Goal: Task Accomplishment & Management: Use online tool/utility

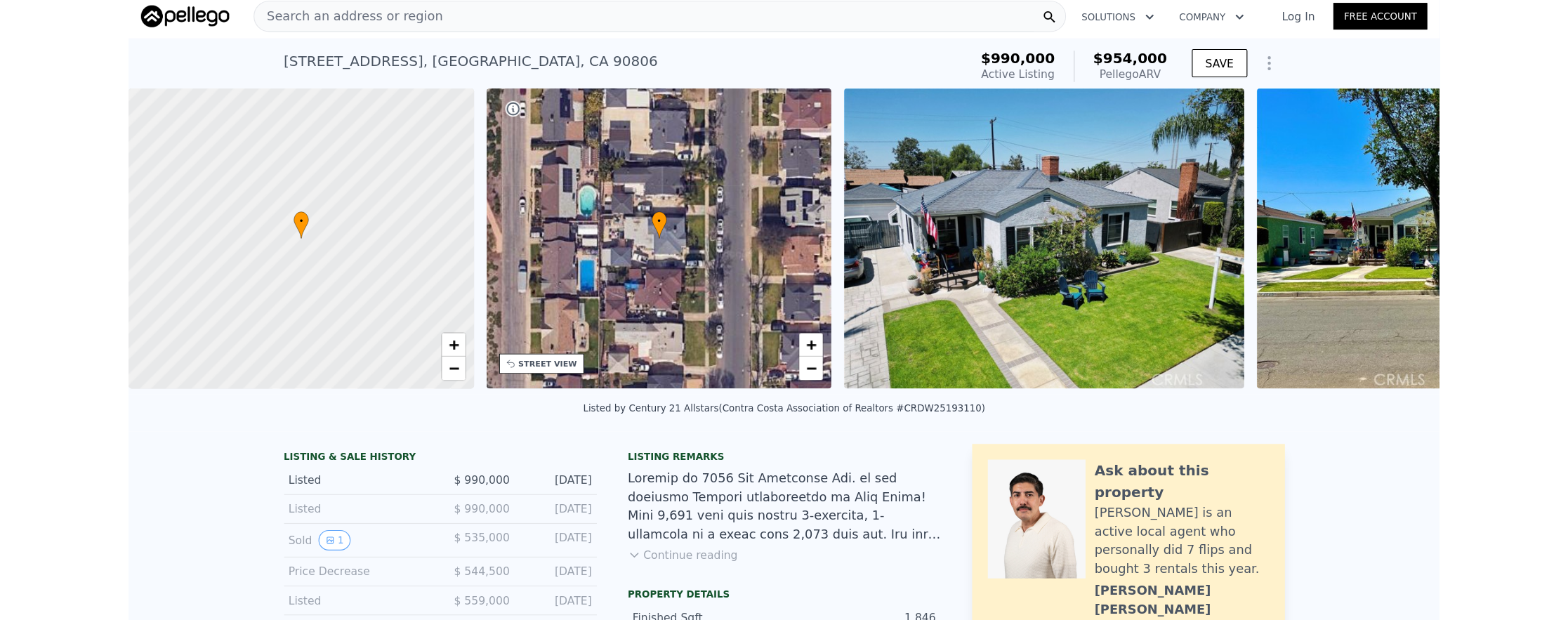
scroll to position [0, 6]
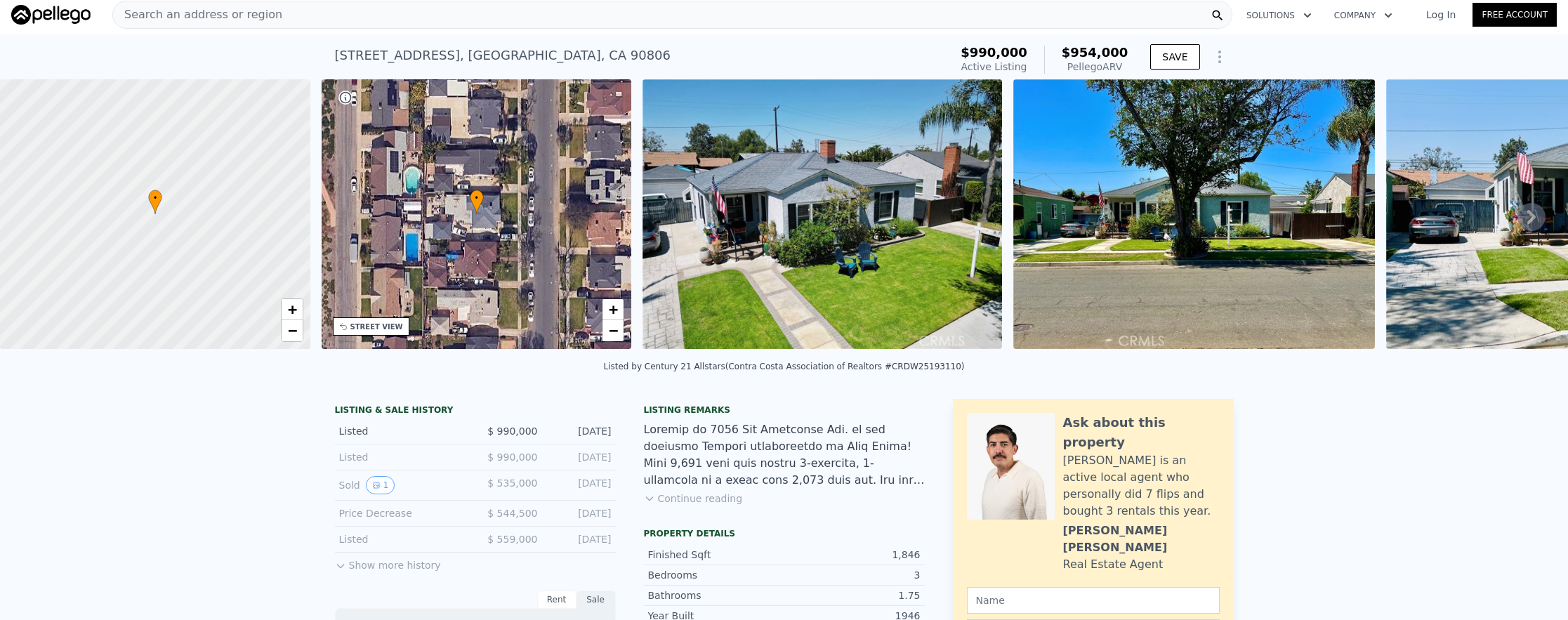
checkbox input "false"
checkbox input "true"
type input "$ 951,000"
type input "-$ 164,285"
click at [449, 23] on div "Search an address or region" at bounding box center [672, 15] width 1120 height 28
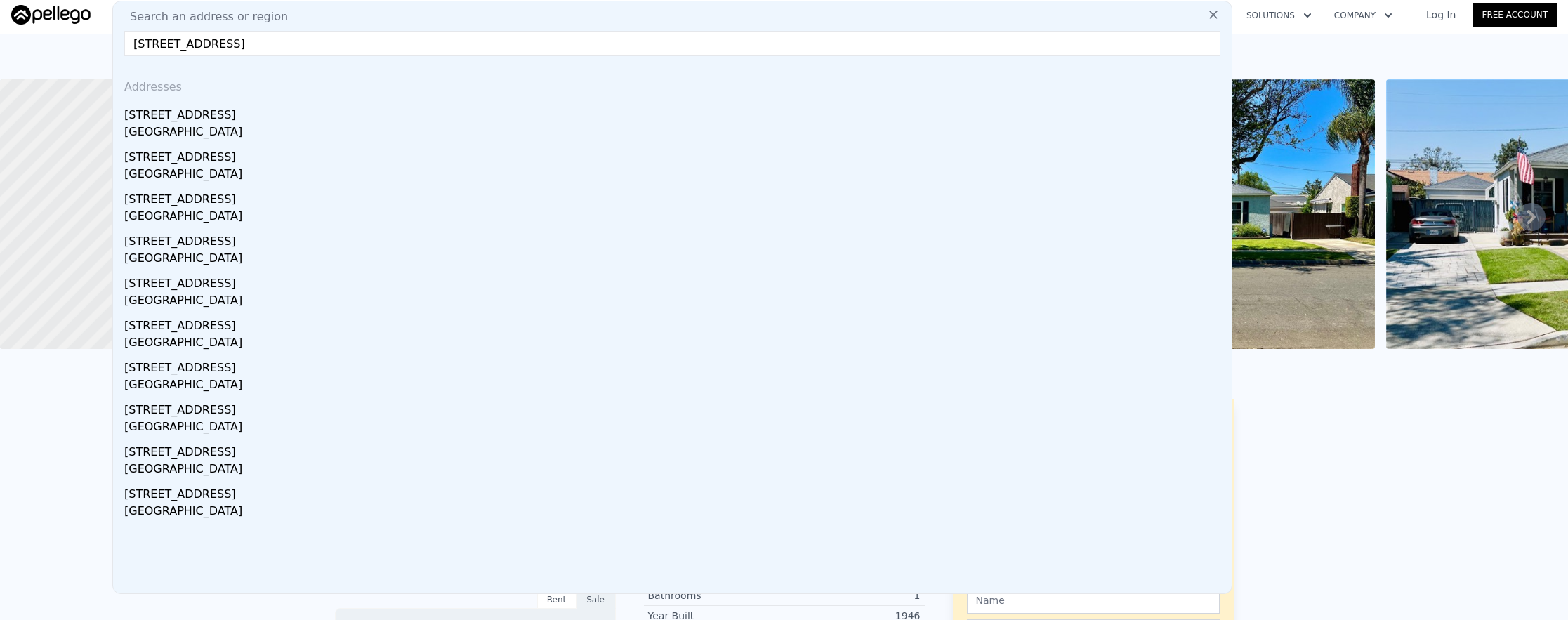
click at [135, 44] on input "[STREET_ADDRESS]" at bounding box center [672, 44] width 1096 height 25
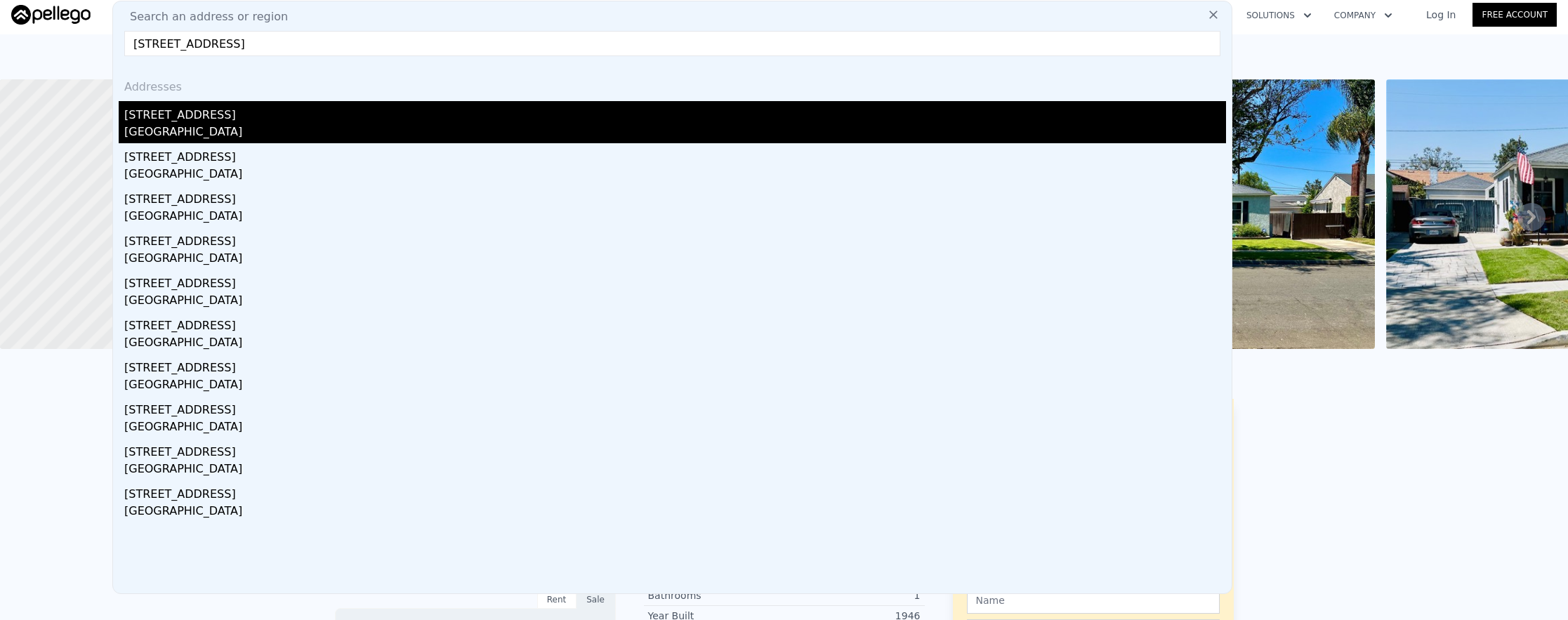
type input "[STREET_ADDRESS]"
click at [521, 123] on div "[GEOGRAPHIC_DATA]" at bounding box center [675, 133] width 1102 height 19
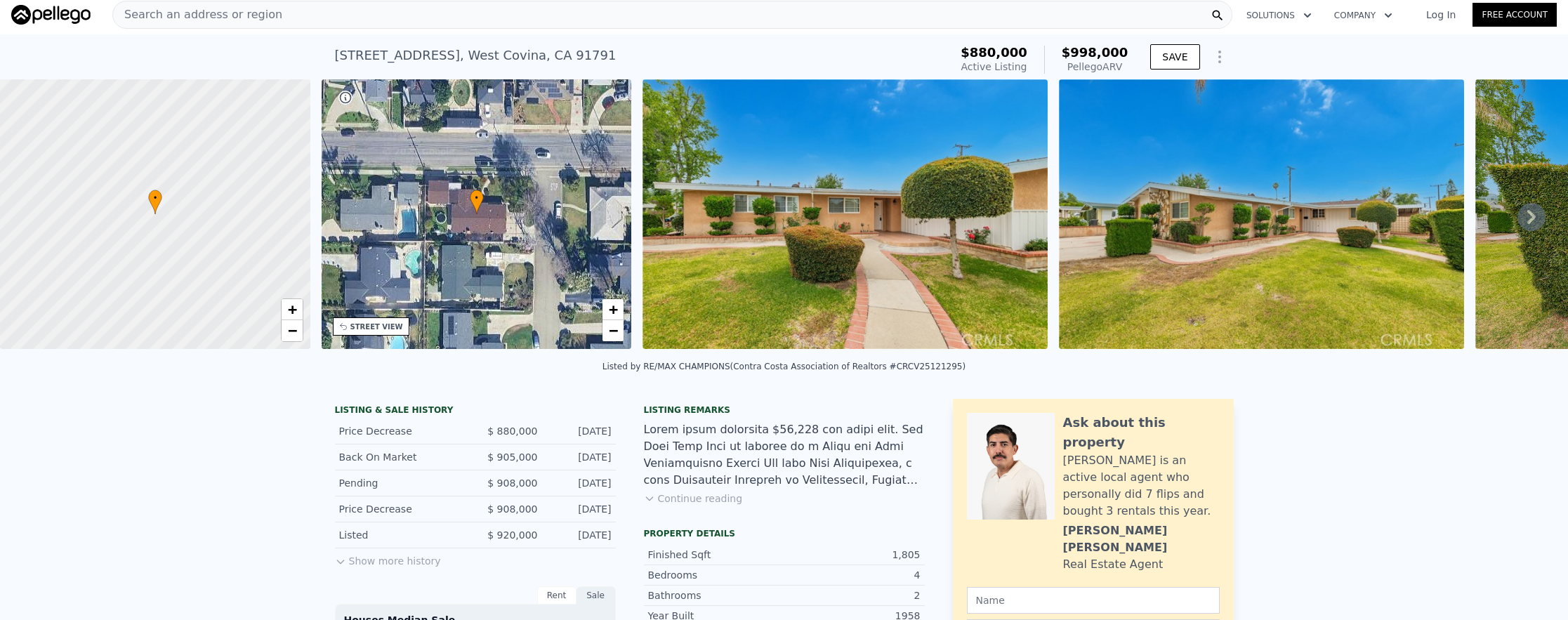
click at [486, 22] on div "Search an address or region" at bounding box center [672, 15] width 1120 height 28
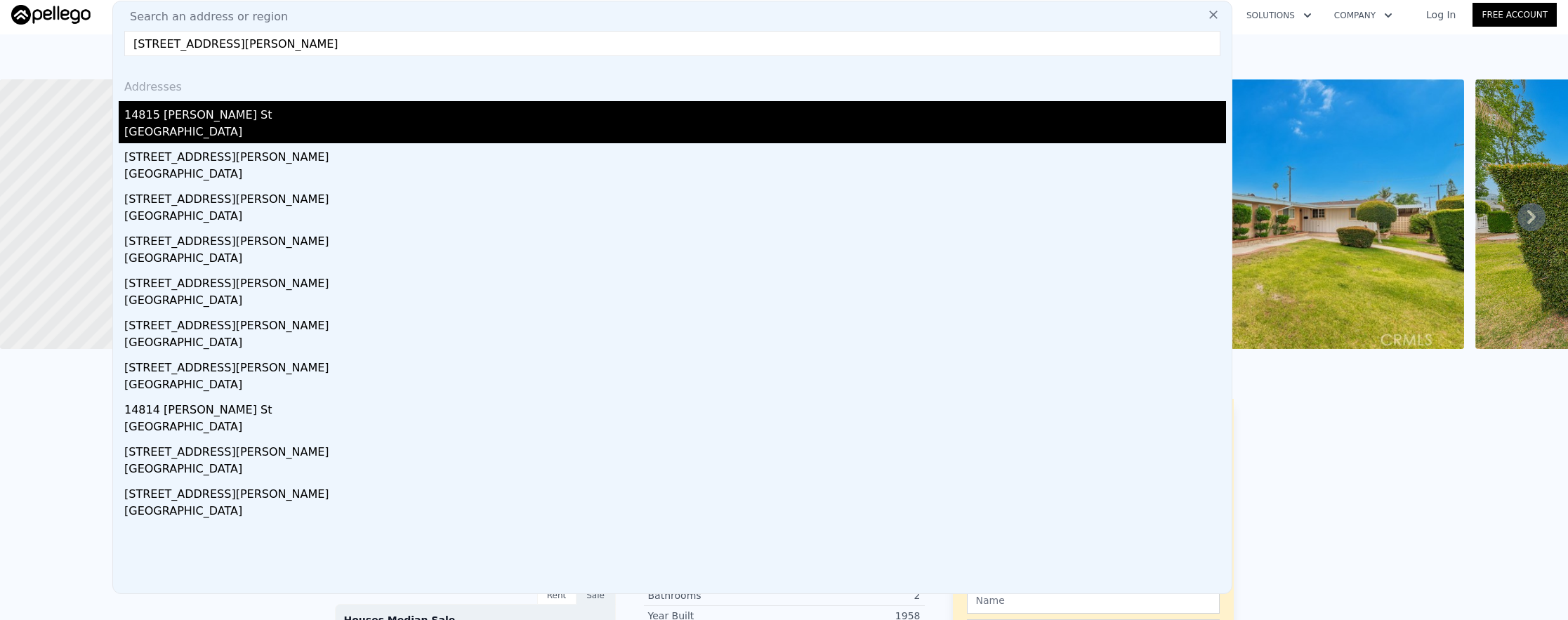
type input "[STREET_ADDRESS][PERSON_NAME]"
click at [461, 118] on div "14815 [PERSON_NAME] St" at bounding box center [675, 112] width 1102 height 22
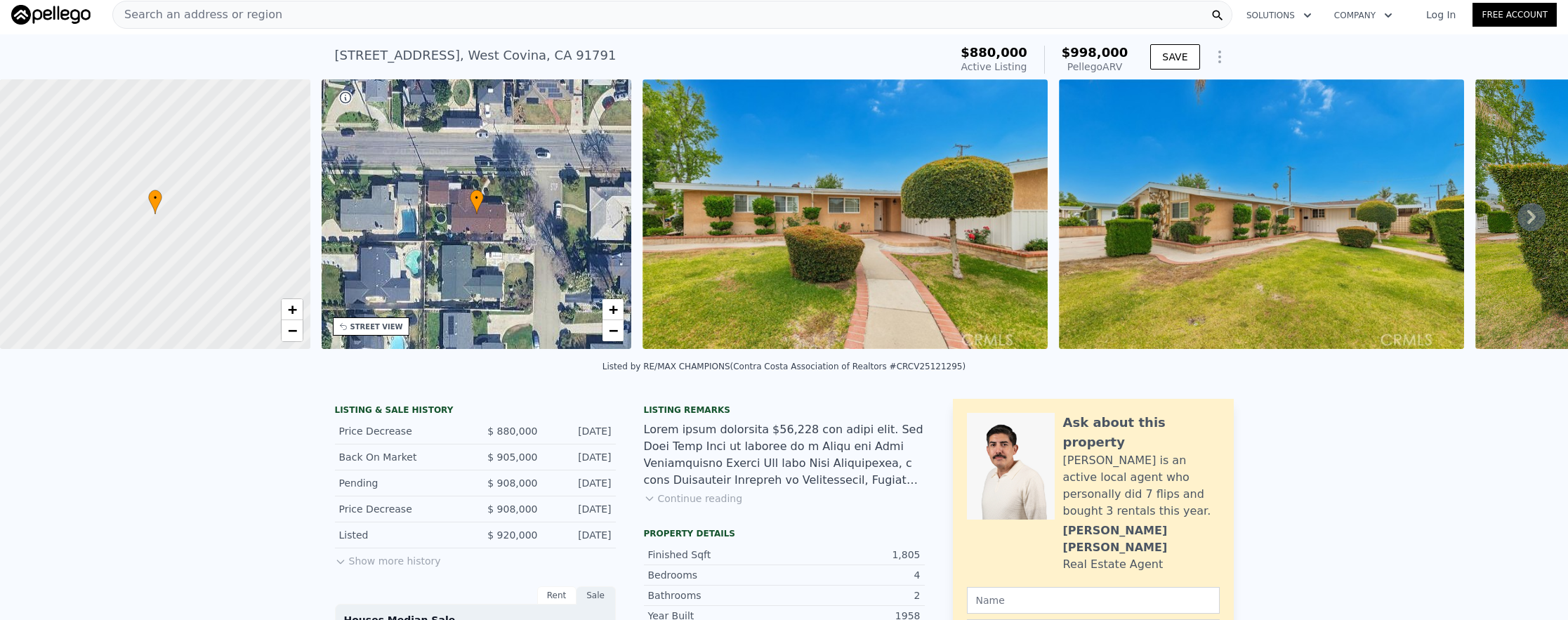
type input "2"
type input "4"
type input "2"
type input "963"
type input "1314"
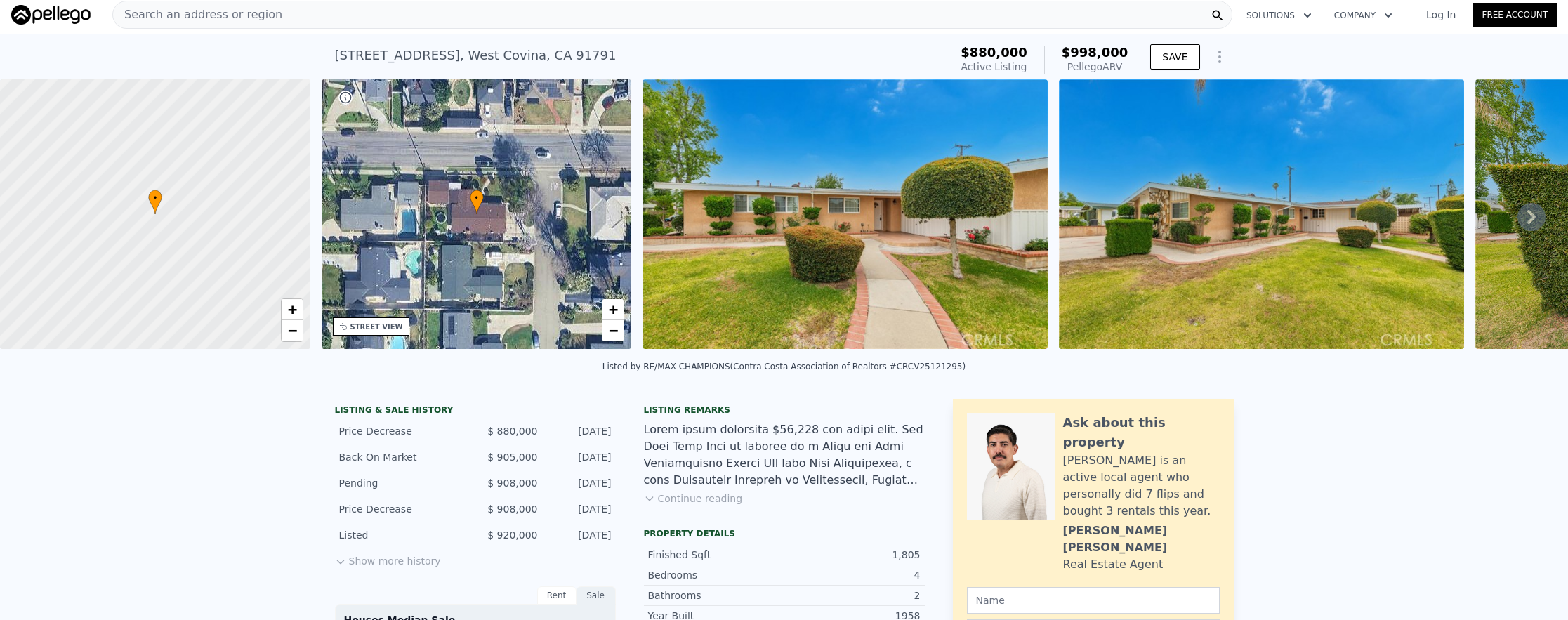
type input "4764"
type input "9604"
type input "$ 730,000"
type input "-$ 156,572"
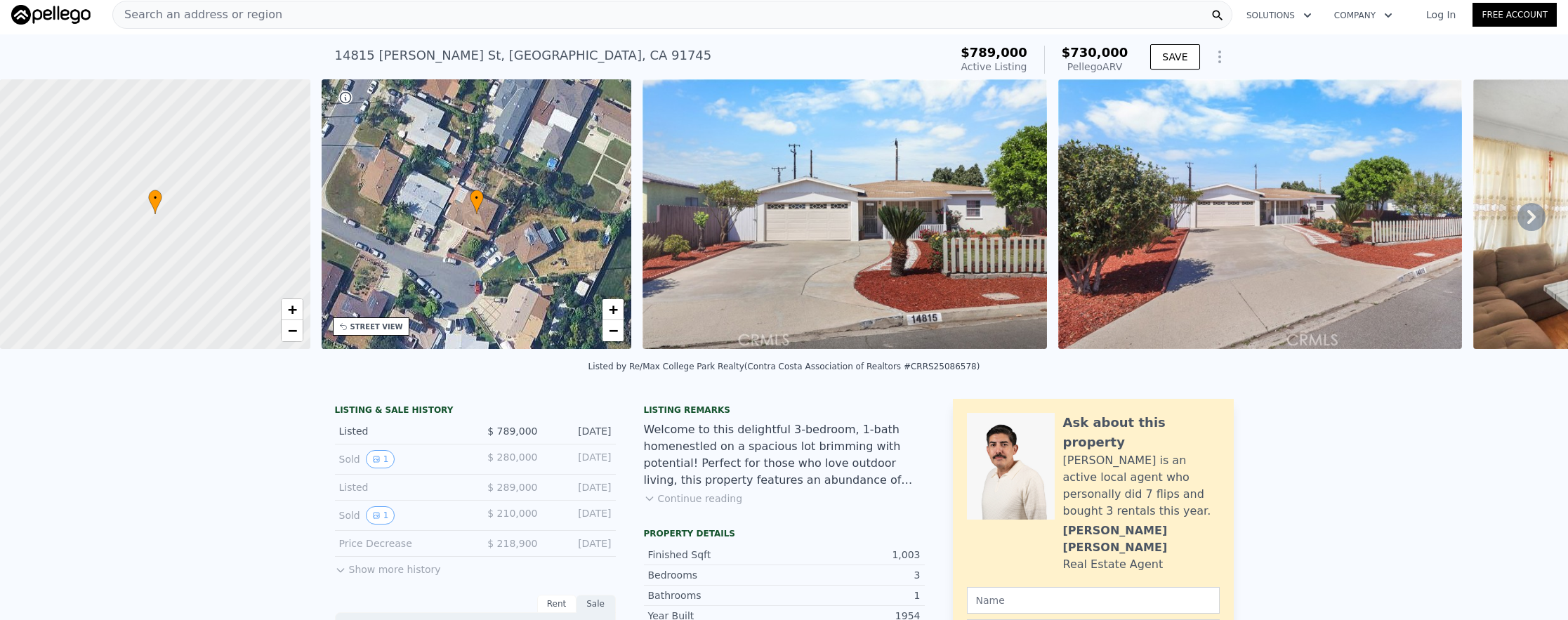
click at [410, 30] on div "Search an address or region Solutions Company Open main menu Log In Free Account" at bounding box center [784, 14] width 1546 height 33
click at [416, 19] on div "Search an address or region" at bounding box center [672, 15] width 1120 height 28
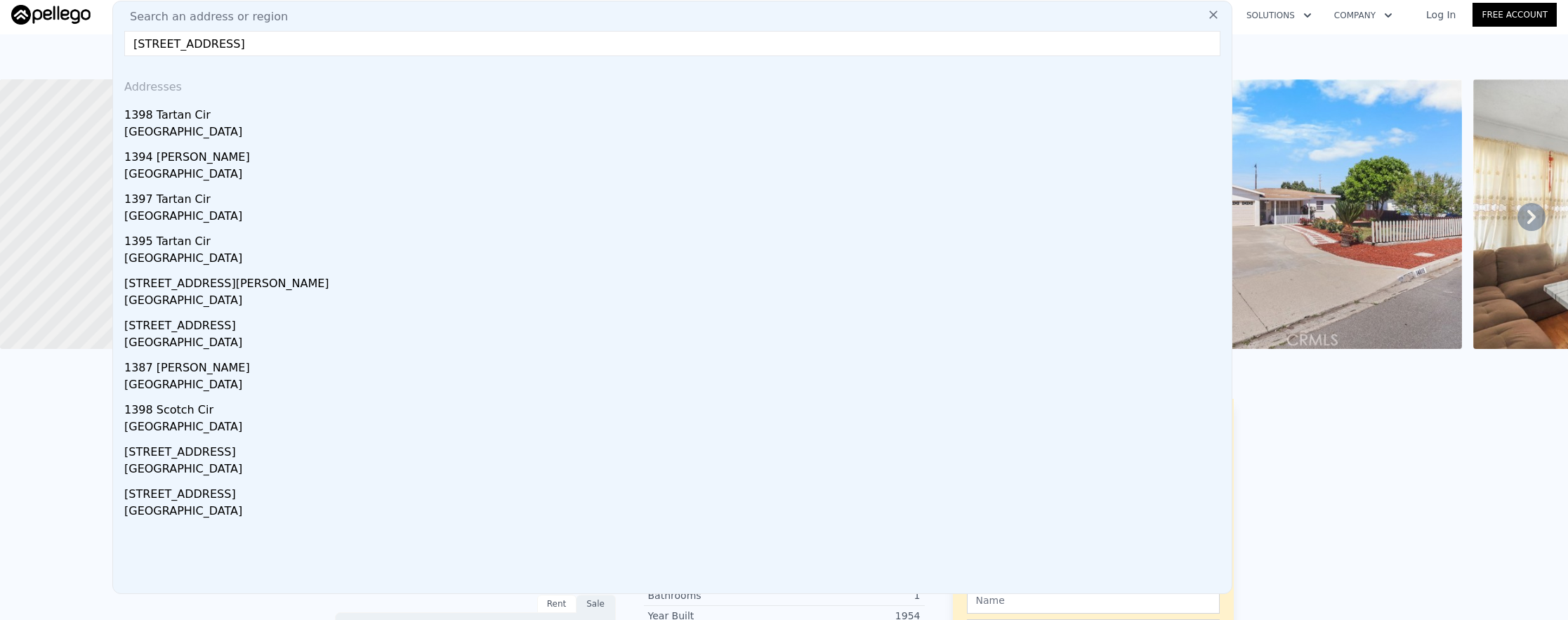
type input "[STREET_ADDRESS]"
click at [489, 123] on div "[GEOGRAPHIC_DATA]" at bounding box center [675, 133] width 1102 height 19
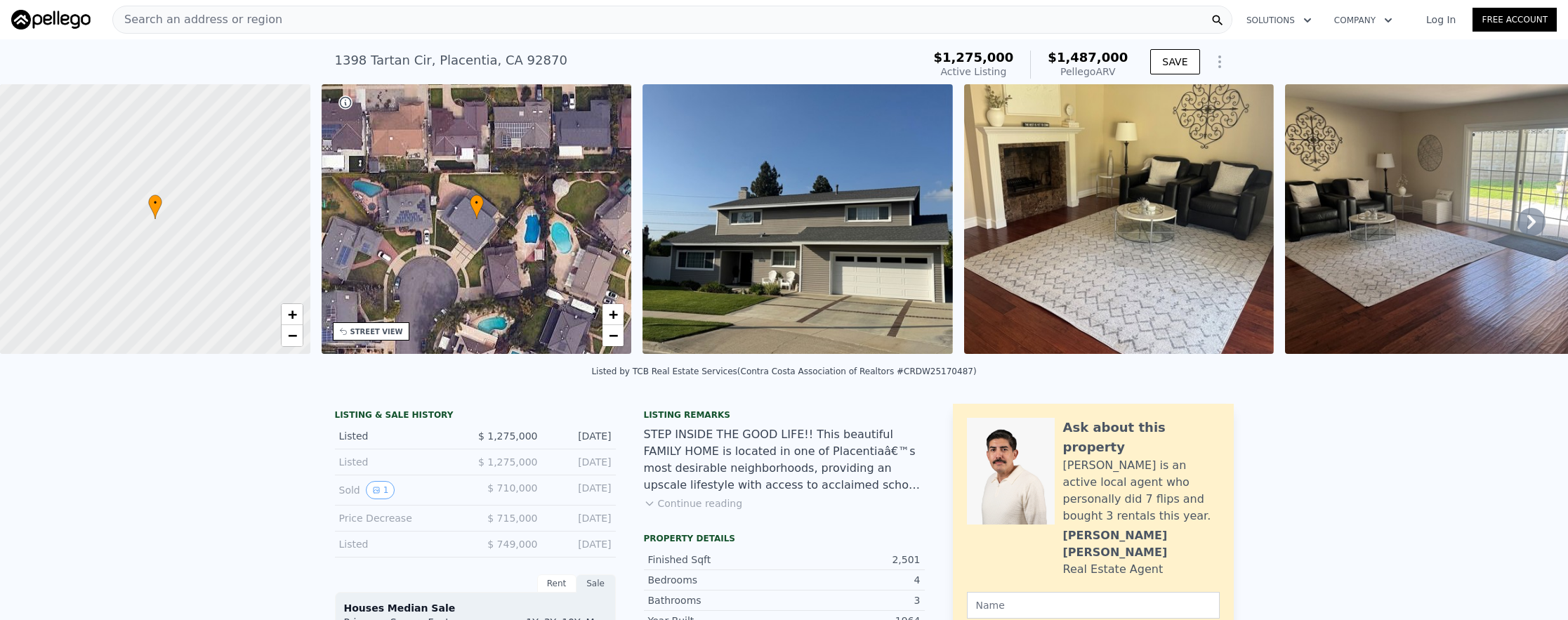
click at [415, 30] on div "Search an address or region" at bounding box center [672, 20] width 1120 height 28
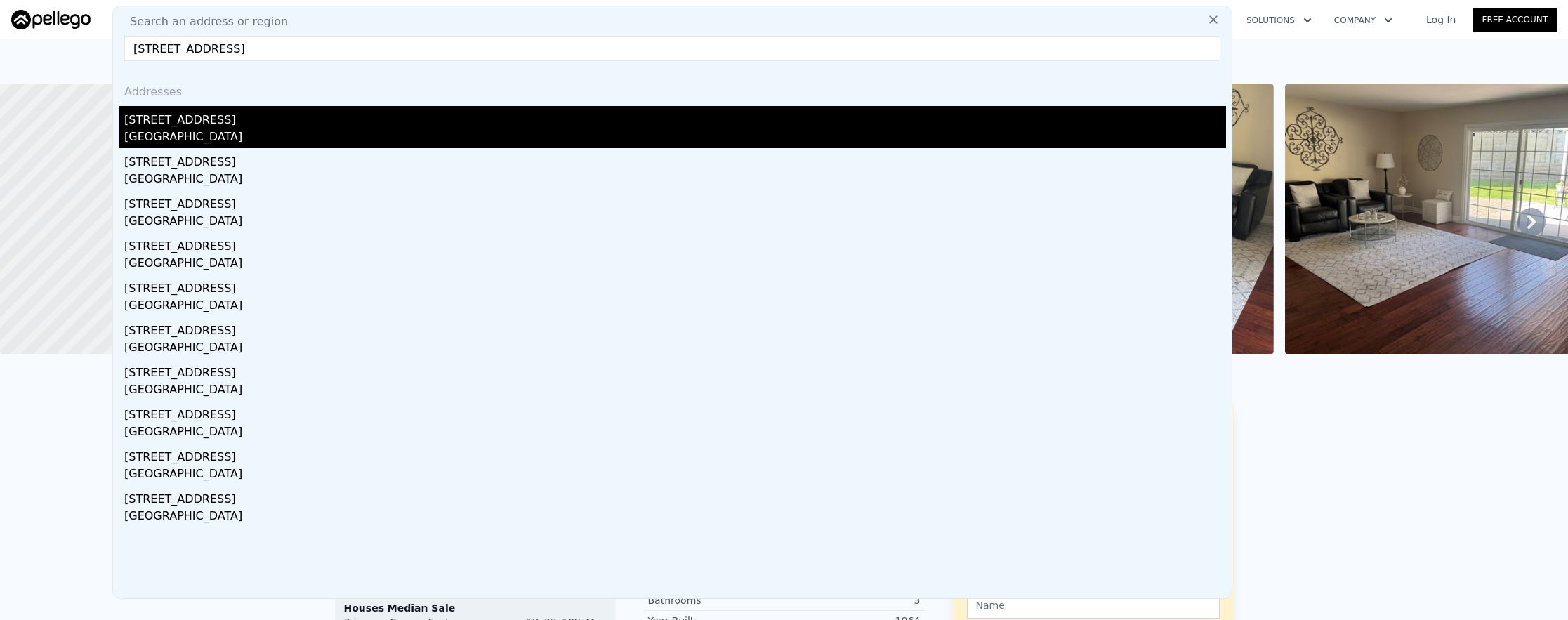
type input "[STREET_ADDRESS]"
click at [413, 124] on div "[STREET_ADDRESS]" at bounding box center [675, 117] width 1102 height 22
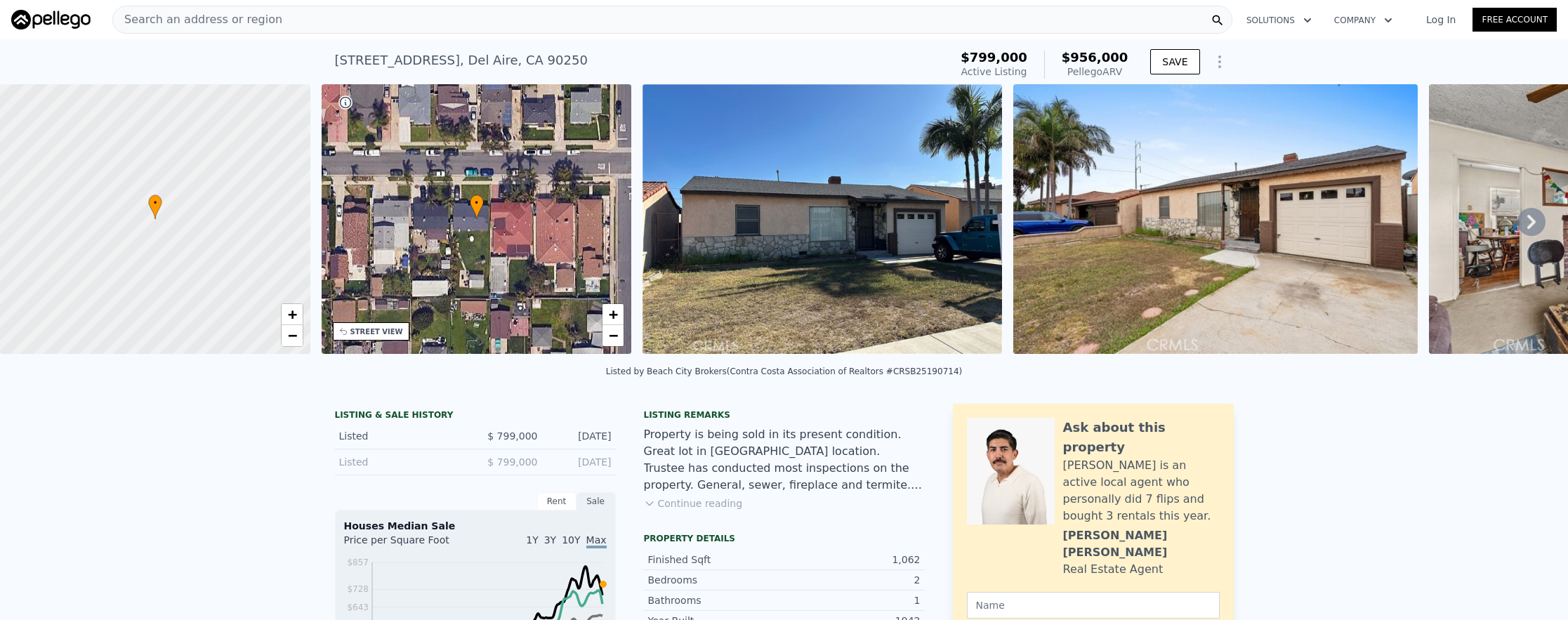
click at [500, 26] on div "Search an address or region" at bounding box center [672, 20] width 1120 height 28
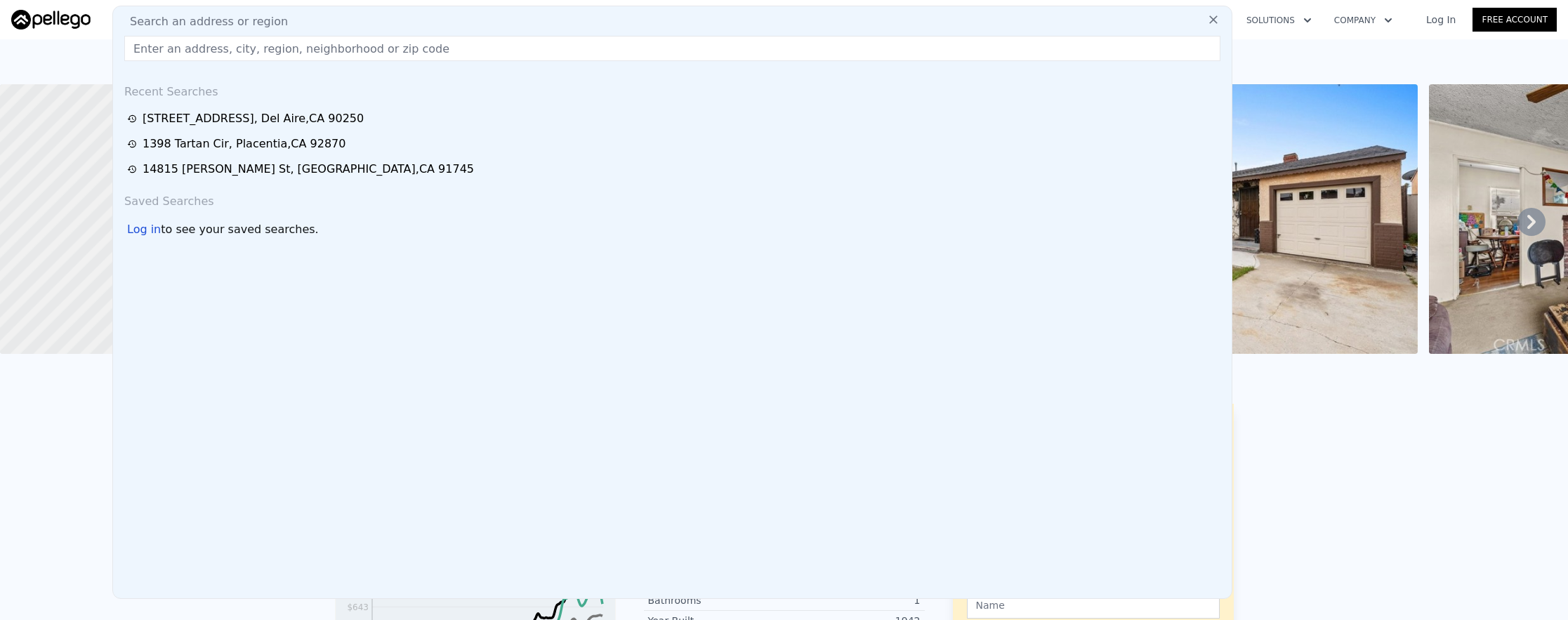
click at [518, 45] on input "text" at bounding box center [672, 48] width 1096 height 25
paste input "[STREET_ADDRESS]"
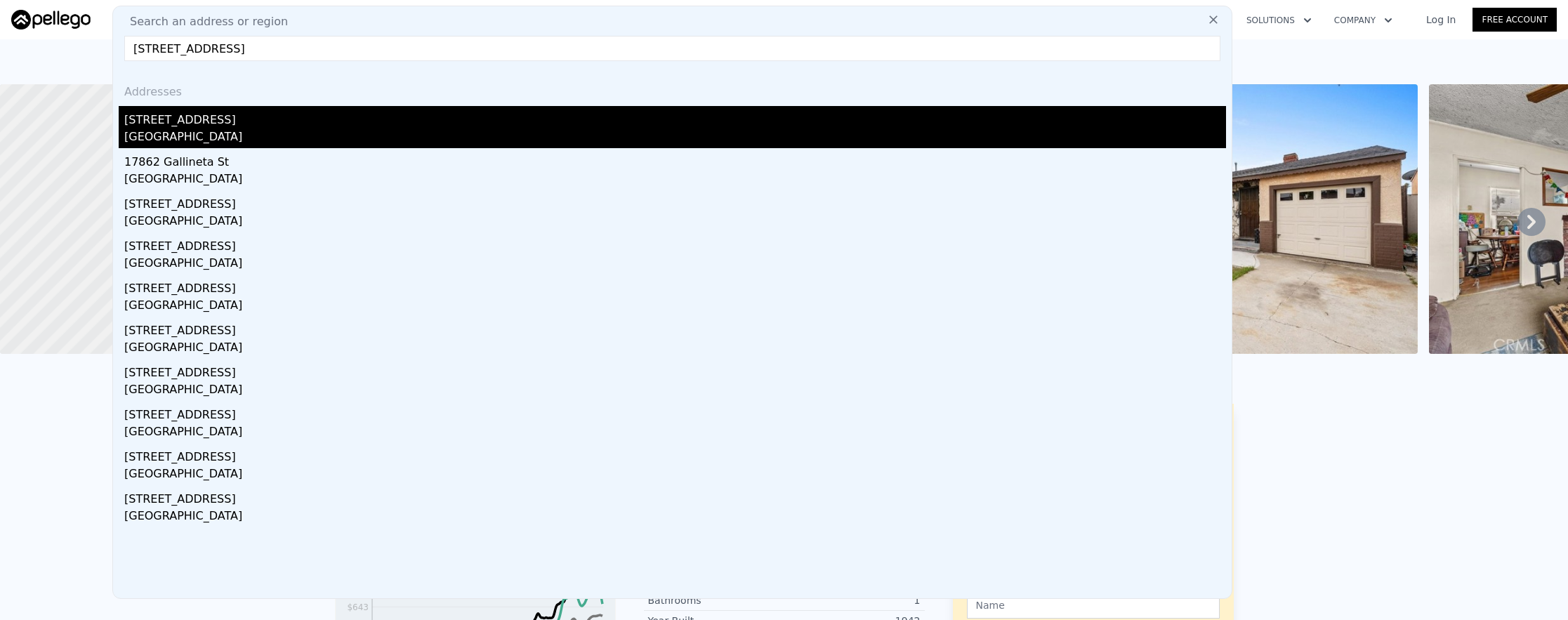
type input "[STREET_ADDRESS]"
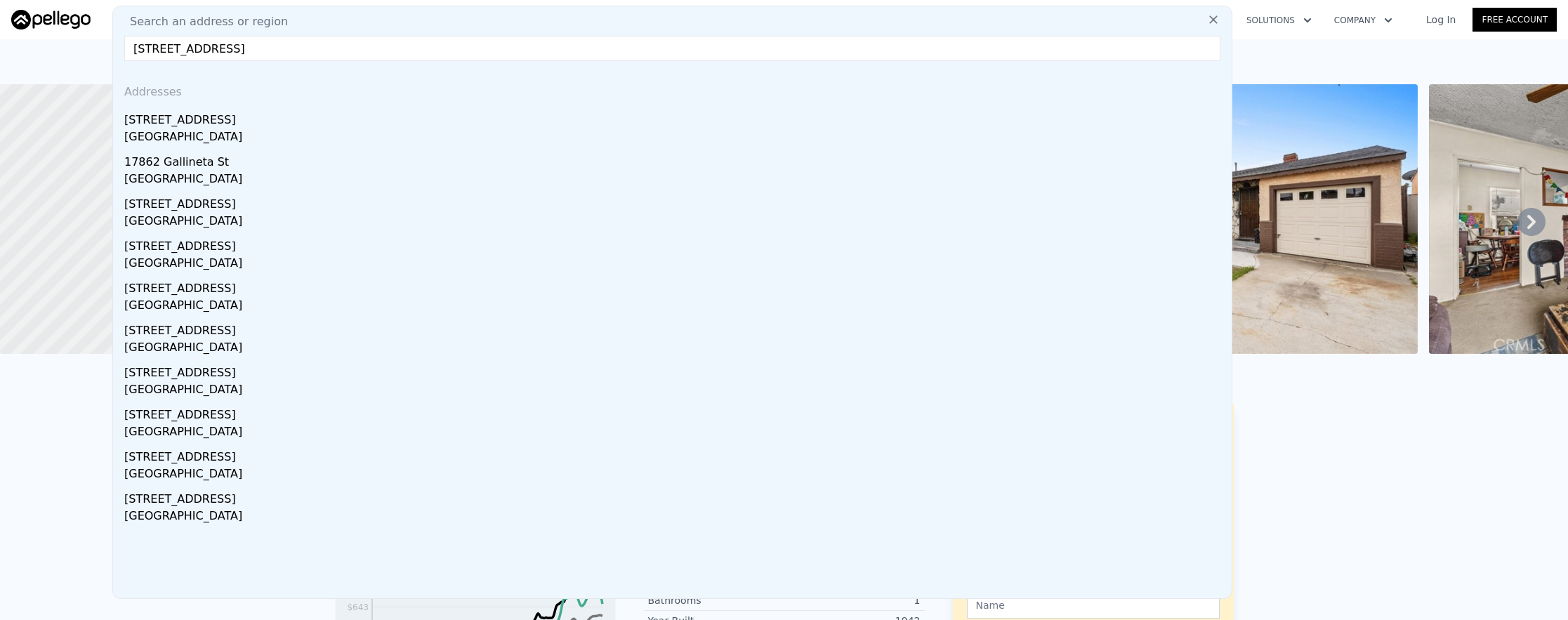
click at [544, 114] on div "[STREET_ADDRESS]" at bounding box center [675, 117] width 1102 height 22
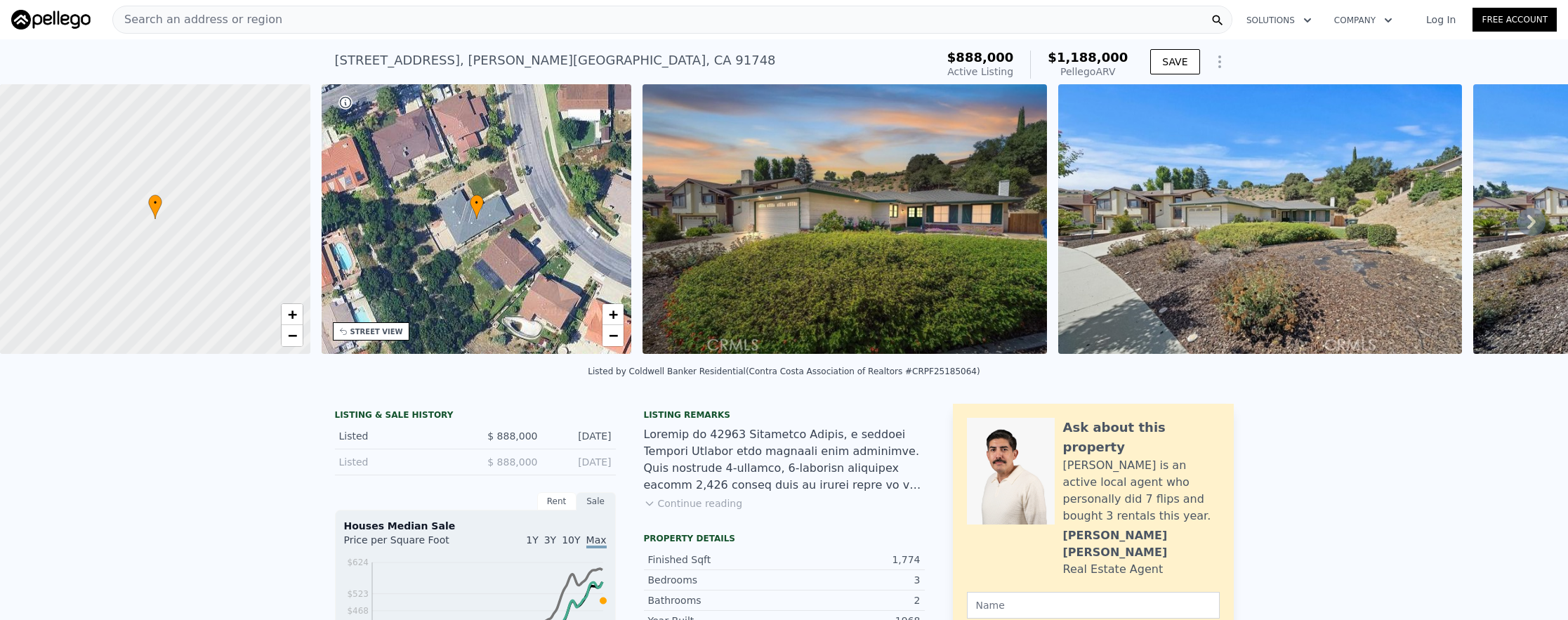
click at [522, 23] on div "Search an address or region" at bounding box center [672, 20] width 1120 height 28
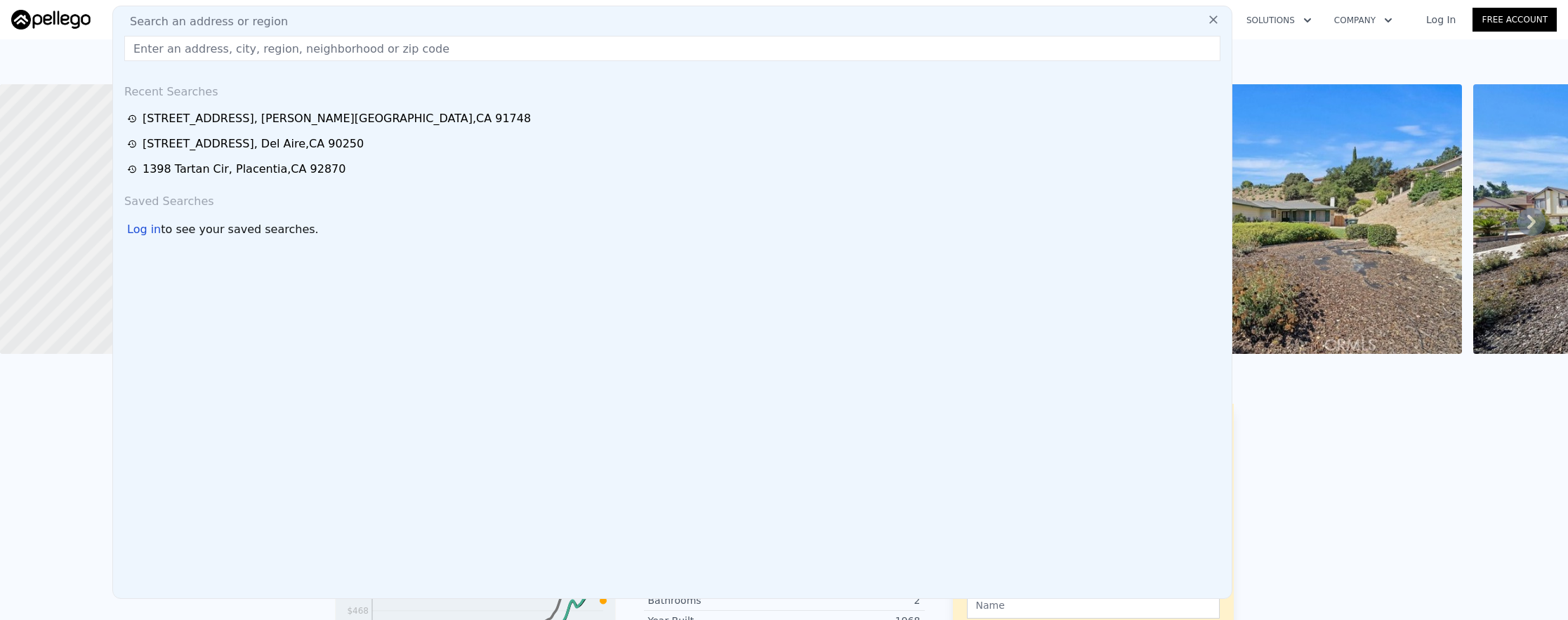
paste input "[STREET_ADDRESS]"
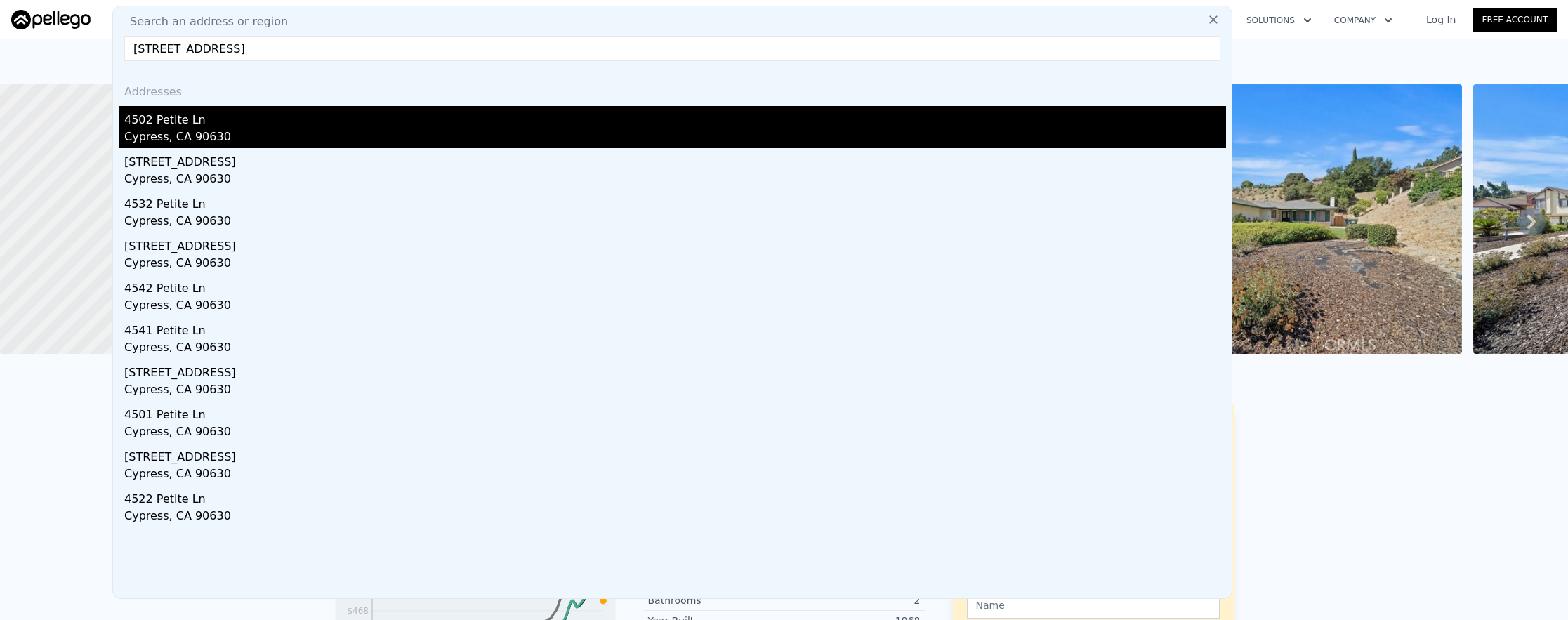
type input "[STREET_ADDRESS]"
click at [520, 130] on div "Cypress, CA 90630" at bounding box center [675, 138] width 1102 height 19
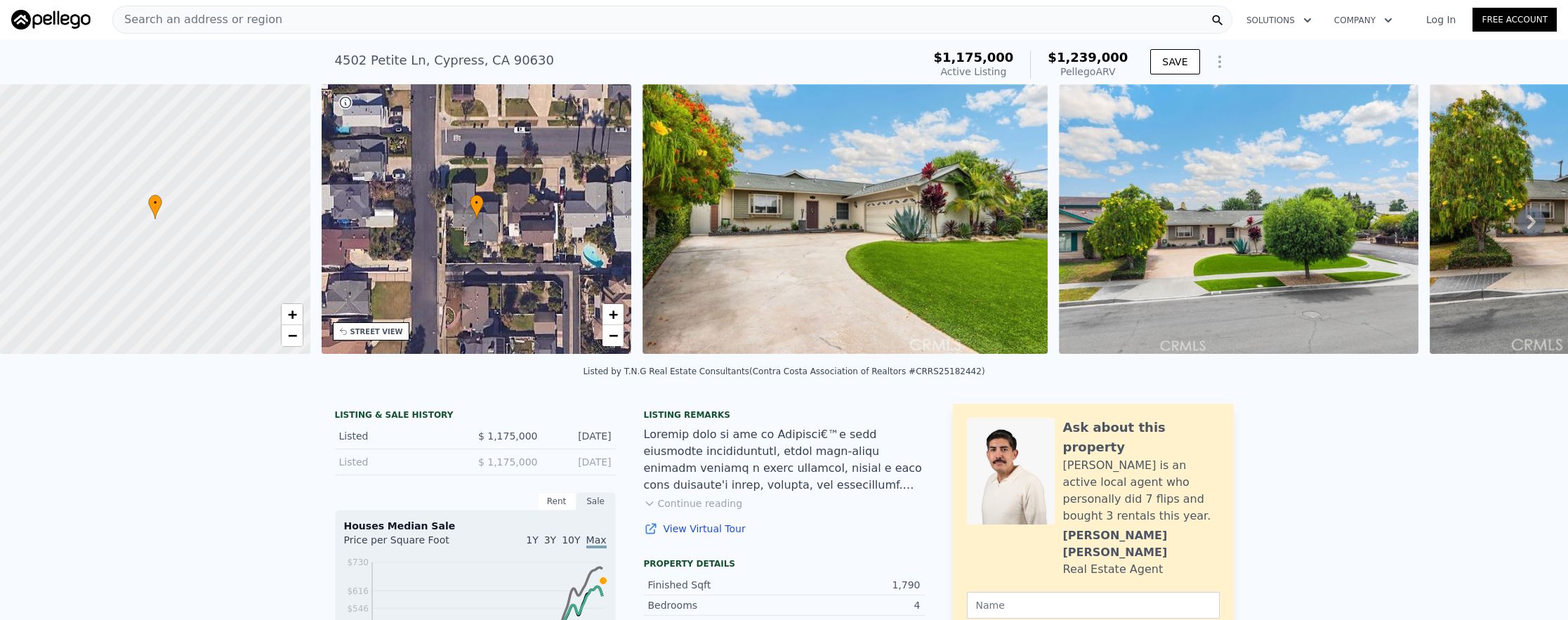
click at [466, 22] on div "Search an address or region" at bounding box center [672, 20] width 1120 height 28
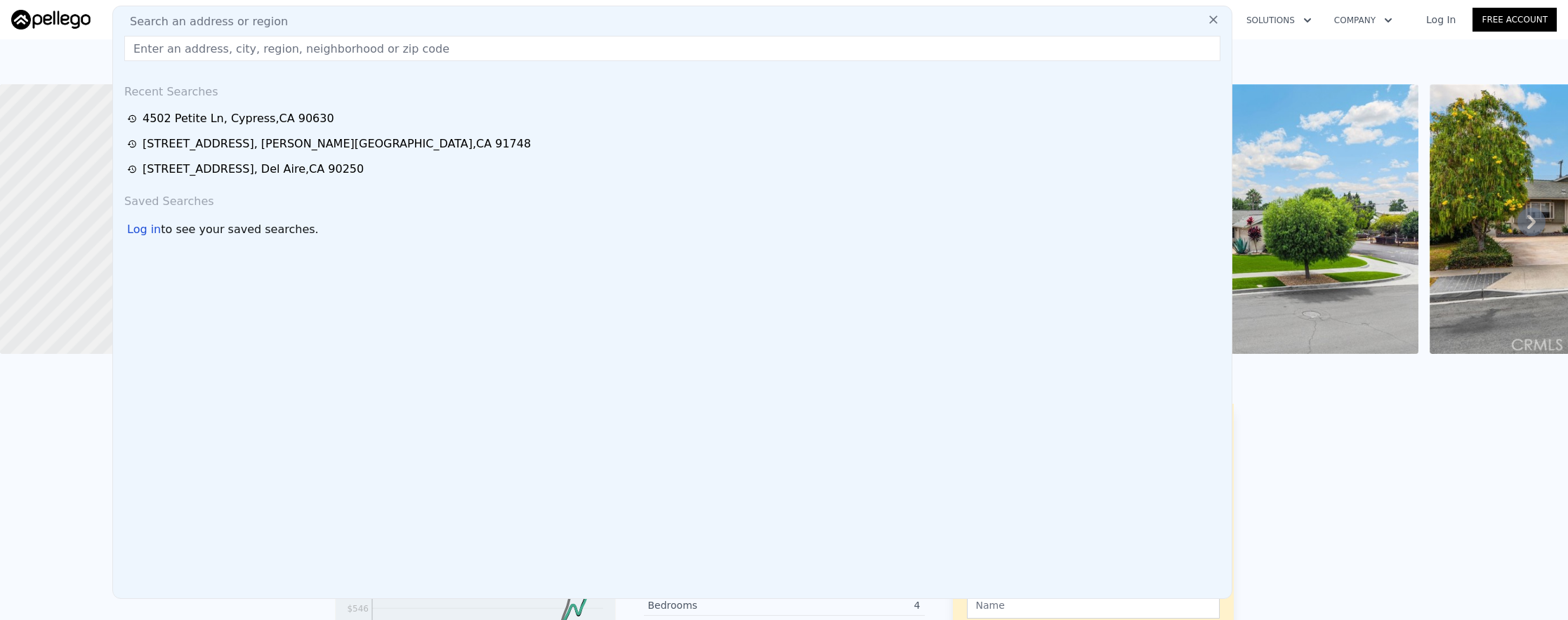
click at [480, 59] on input "text" at bounding box center [672, 48] width 1096 height 25
paste input "[STREET_ADDRESS][PERSON_NAME]"
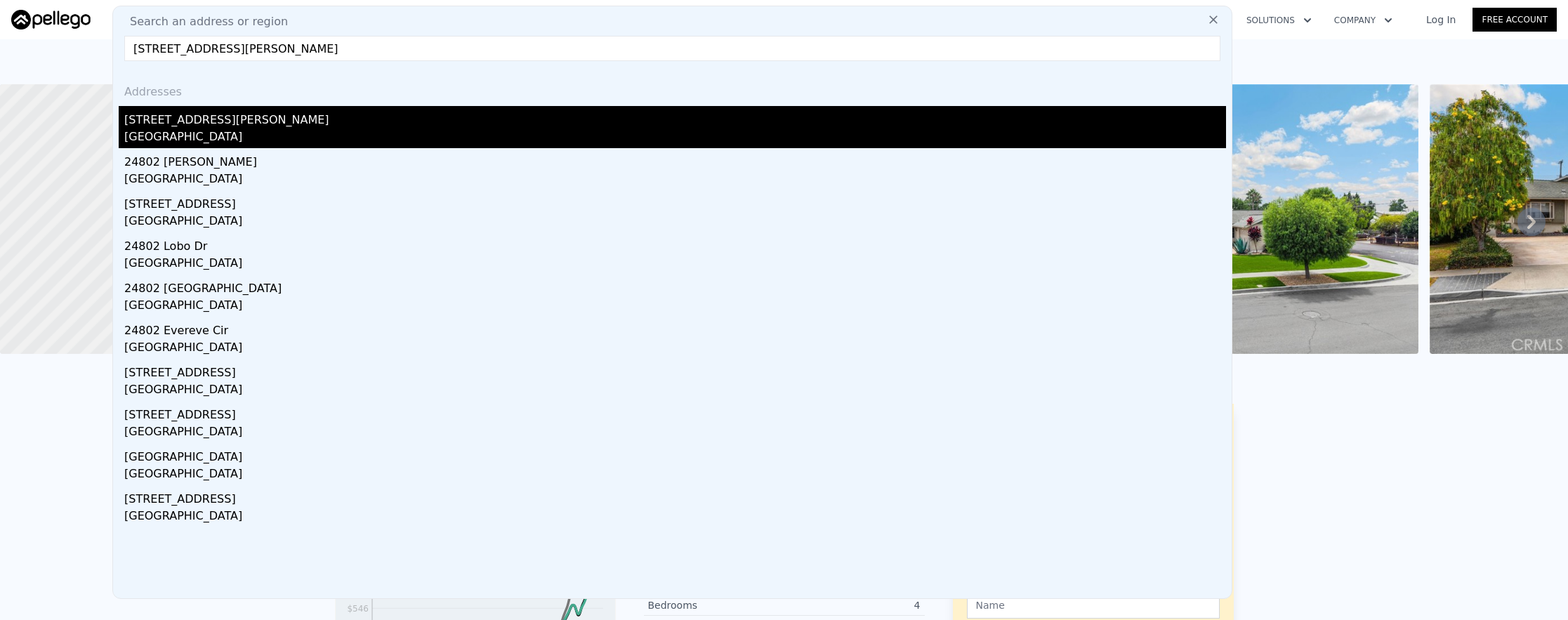
type input "[STREET_ADDRESS][PERSON_NAME]"
click at [478, 120] on div "[STREET_ADDRESS][PERSON_NAME]" at bounding box center [675, 117] width 1102 height 22
